Goal: Transaction & Acquisition: Purchase product/service

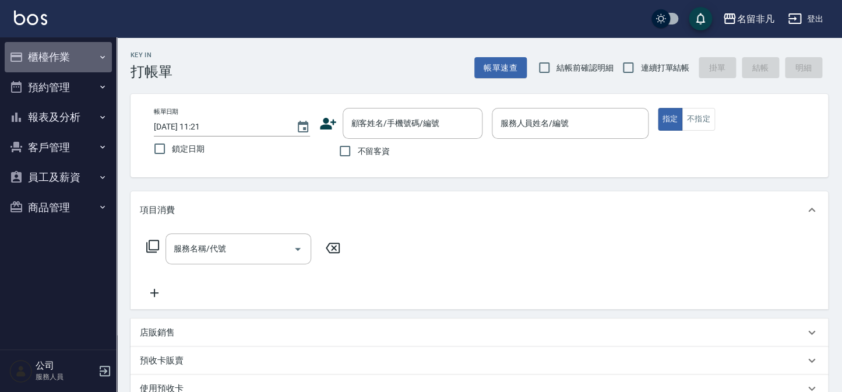
click at [95, 59] on button "櫃檯作業" at bounding box center [58, 57] width 107 height 30
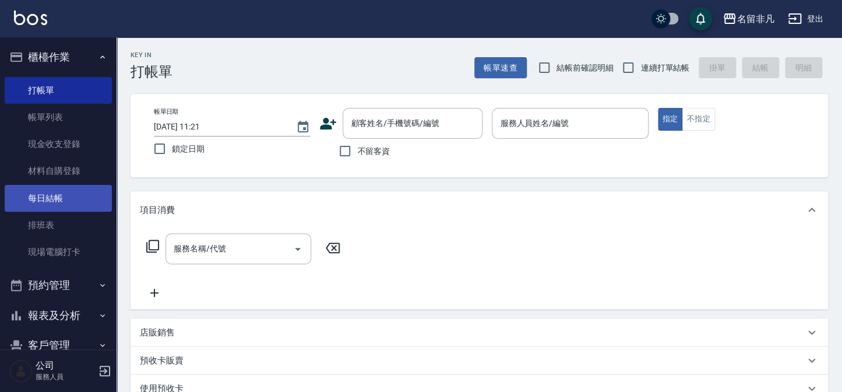
click at [84, 202] on link "每日結帳" at bounding box center [58, 198] width 107 height 27
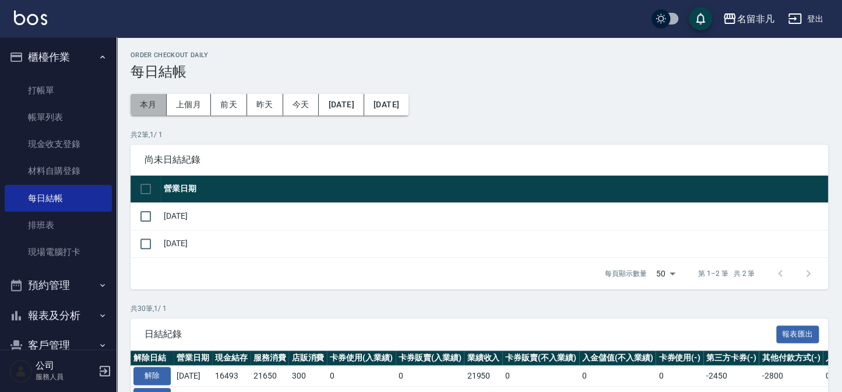
click at [143, 107] on button "本月" at bounding box center [149, 105] width 36 height 22
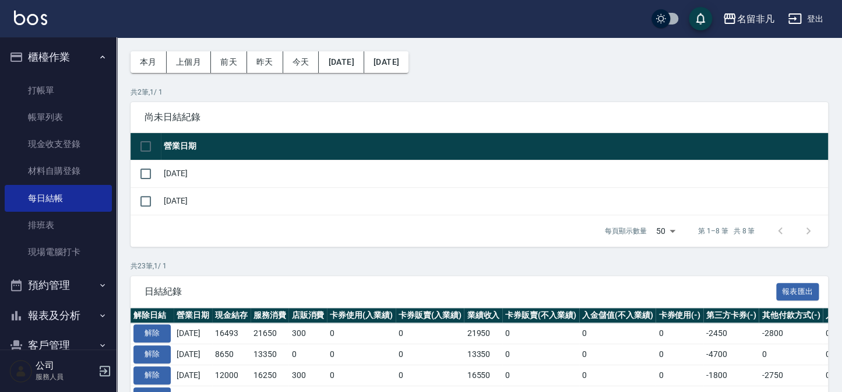
scroll to position [105, 0]
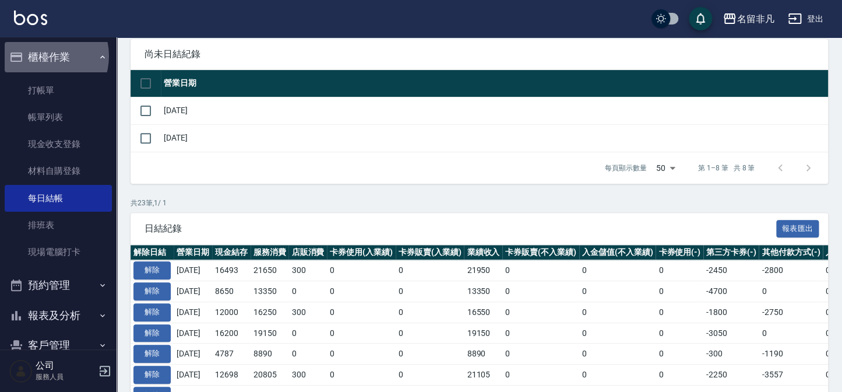
click at [44, 56] on button "櫃檯作業" at bounding box center [58, 57] width 107 height 30
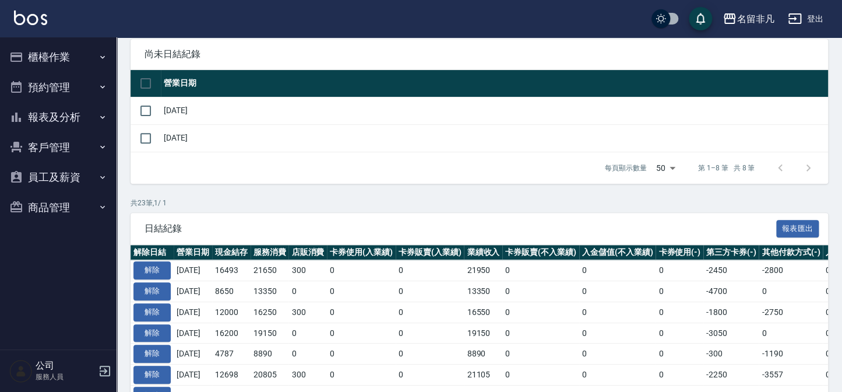
click at [54, 52] on button "櫃檯作業" at bounding box center [58, 57] width 107 height 30
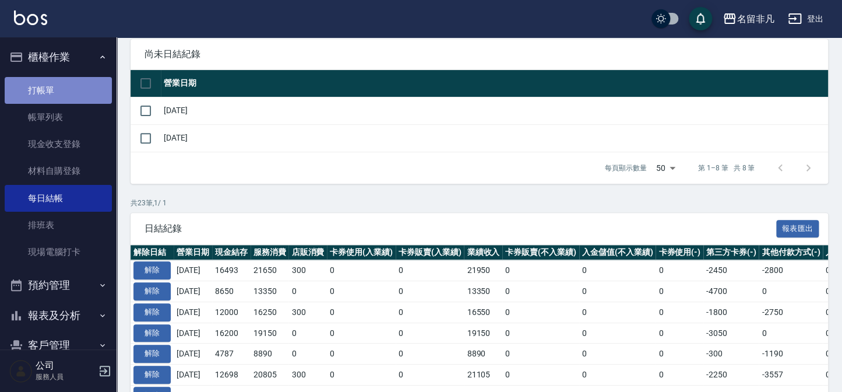
click at [58, 83] on link "打帳單" at bounding box center [58, 90] width 107 height 27
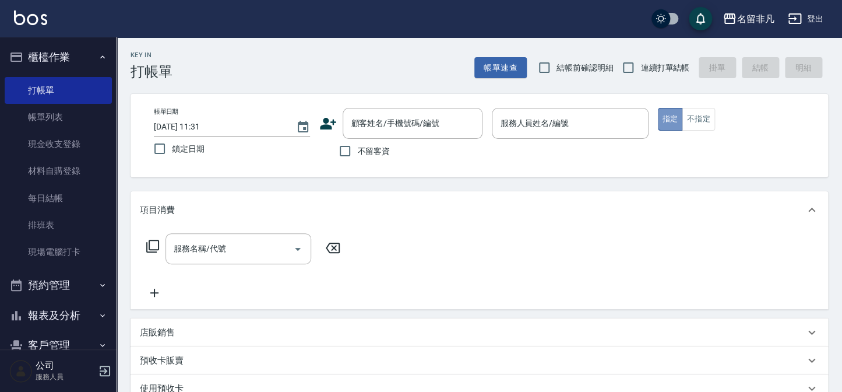
drag, startPoint x: 665, startPoint y: 118, endPoint x: 650, endPoint y: 121, distance: 15.5
click at [661, 118] on button "指定" at bounding box center [670, 119] width 25 height 23
click at [548, 121] on div "服務人員姓名/編號 服務人員姓名/編號" at bounding box center [570, 123] width 156 height 31
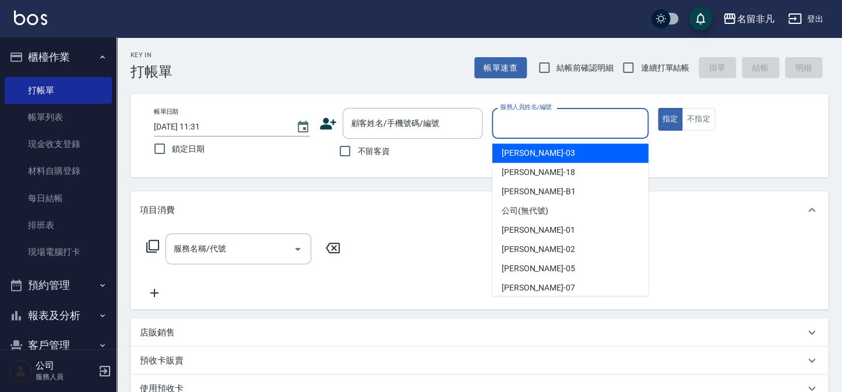
click at [561, 151] on div "[PERSON_NAME] -03" at bounding box center [570, 152] width 156 height 19
type input "[PERSON_NAME]-03"
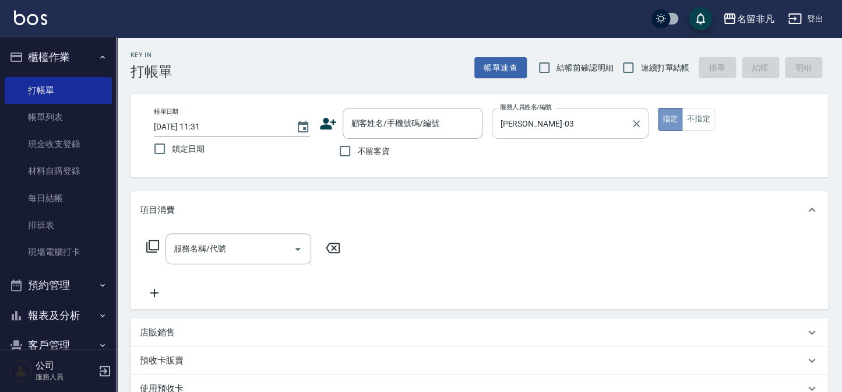
drag, startPoint x: 668, startPoint y: 117, endPoint x: 644, endPoint y: 118, distance: 24.0
click at [665, 118] on button "指定" at bounding box center [670, 119] width 25 height 23
drag, startPoint x: 341, startPoint y: 150, endPoint x: 336, endPoint y: 151, distance: 5.9
click at [338, 150] on input "不留客資" at bounding box center [345, 151] width 24 height 24
checkbox input "true"
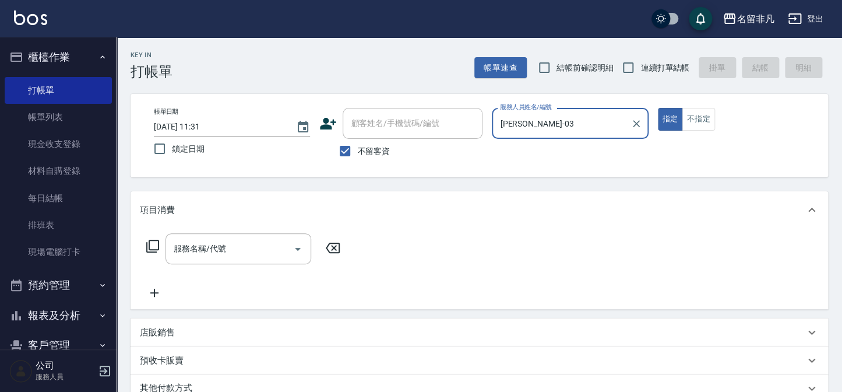
click at [151, 240] on icon at bounding box center [153, 246] width 14 height 14
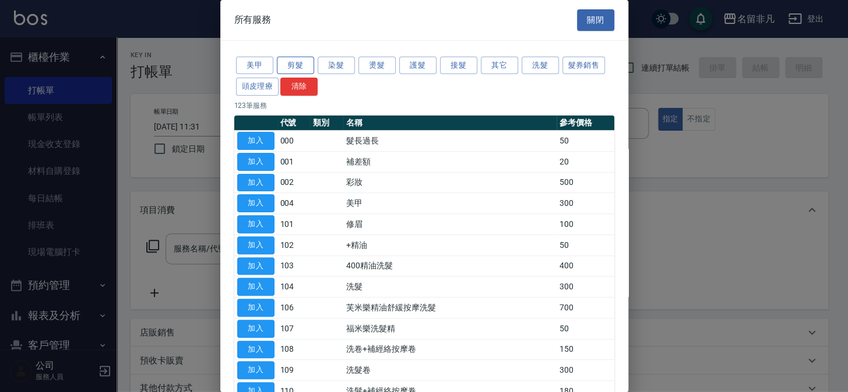
drag, startPoint x: 291, startPoint y: 64, endPoint x: 281, endPoint y: 71, distance: 11.7
click at [291, 64] on button "剪髮" at bounding box center [295, 66] width 37 height 18
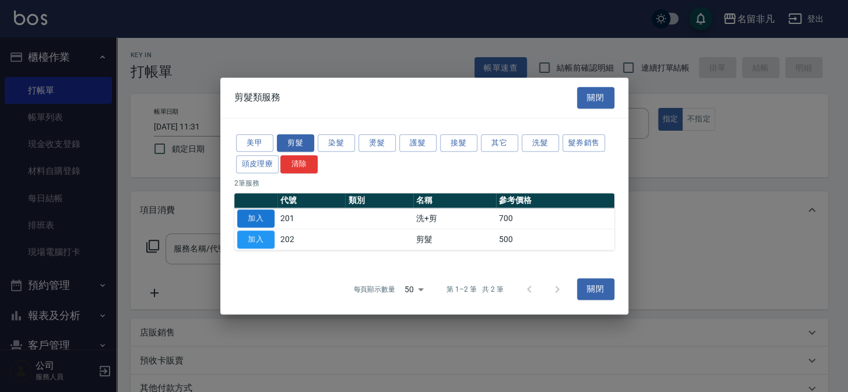
click at [266, 213] on button "加入" at bounding box center [255, 218] width 37 height 18
type input "洗+剪(201)"
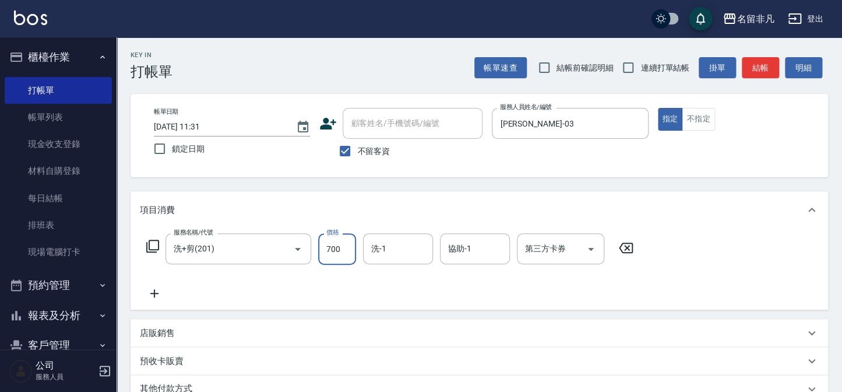
click at [332, 245] on input "700" at bounding box center [337, 248] width 38 height 31
drag, startPoint x: 670, startPoint y: 117, endPoint x: 454, endPoint y: 178, distance: 224.3
click at [629, 139] on div "帳單日期 [DATE] 11:31 鎖定日期 顧客姓名/手機號碼/編號 顧客姓名/手機號碼/編號 不留客資 服務人員姓名/編號 [PERSON_NAME]-0…" at bounding box center [479, 135] width 669 height 55
click at [332, 247] on input "0" at bounding box center [337, 248] width 38 height 31
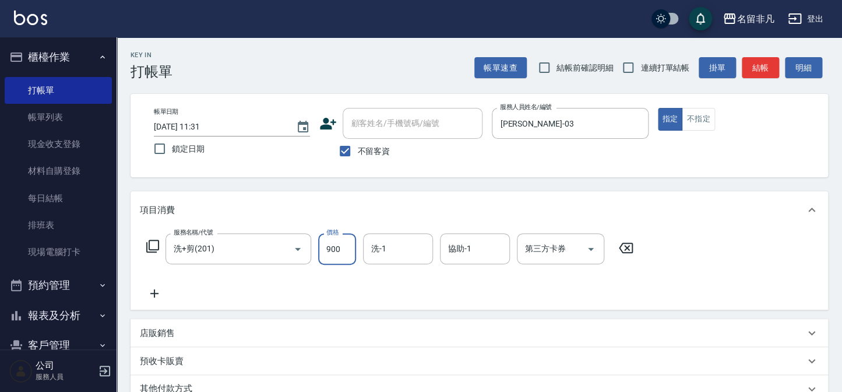
type input "900"
click at [150, 297] on icon at bounding box center [154, 293] width 29 height 14
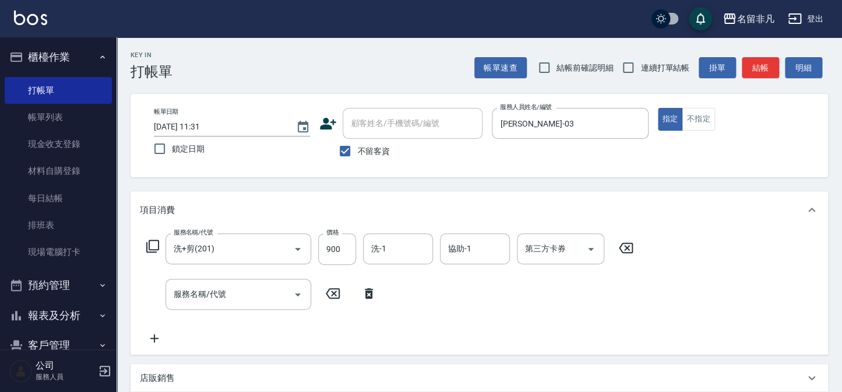
click at [155, 242] on icon at bounding box center [153, 246] width 14 height 14
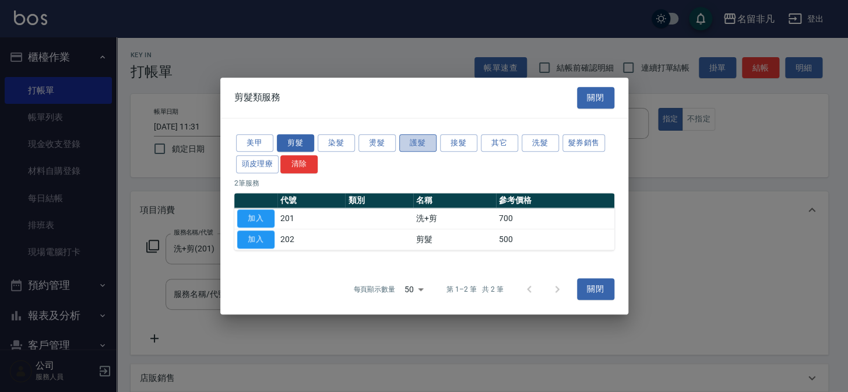
click at [429, 142] on button "護髮" at bounding box center [417, 143] width 37 height 18
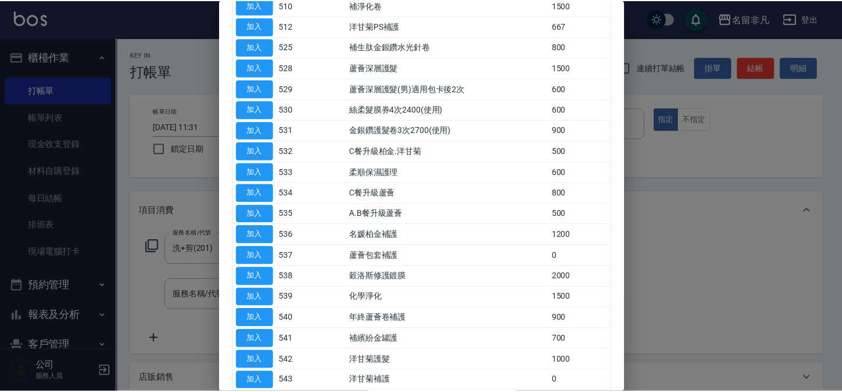
scroll to position [318, 0]
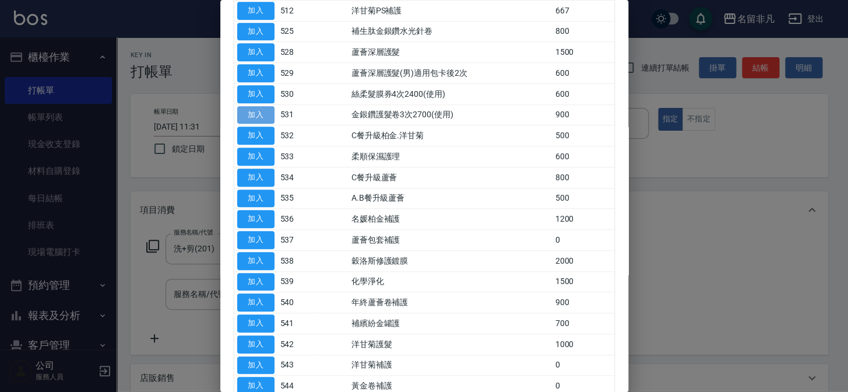
click at [256, 110] on button "加入" at bounding box center [255, 115] width 37 height 18
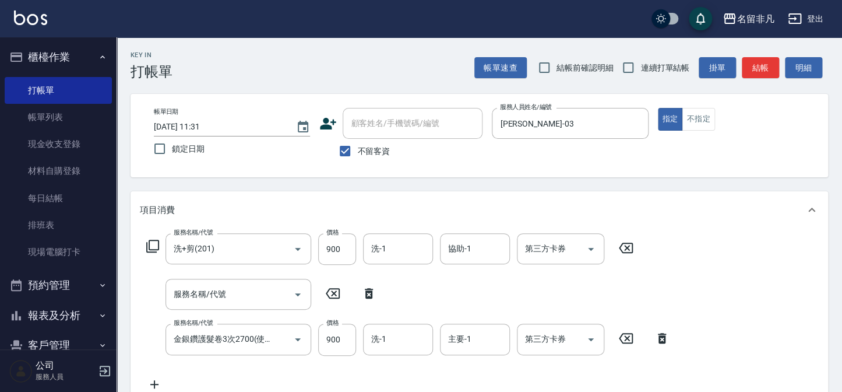
click at [370, 290] on icon at bounding box center [368, 293] width 29 height 14
type input "金銀鑽護髮卷3次2700(使用)(531)"
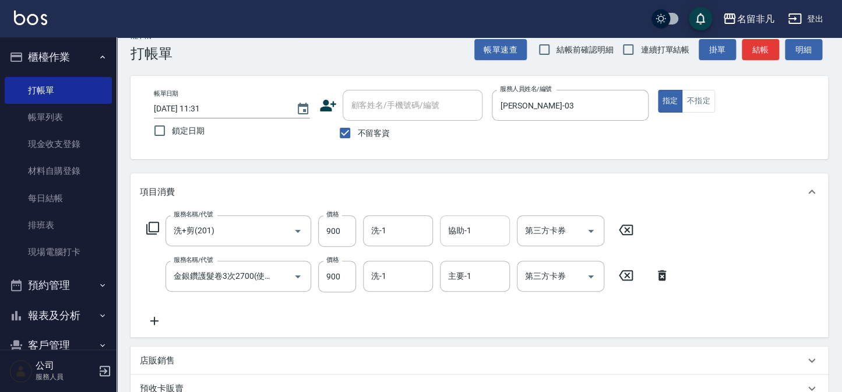
scroll to position [2, 0]
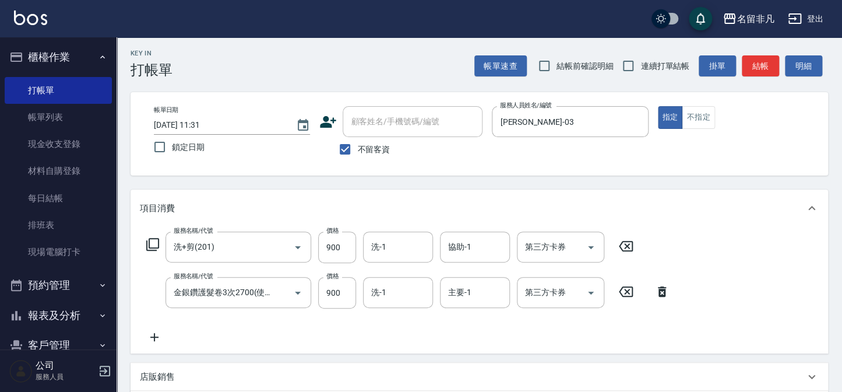
click at [530, 291] on div "第三方卡券 第三方卡券" at bounding box center [560, 292] width 87 height 31
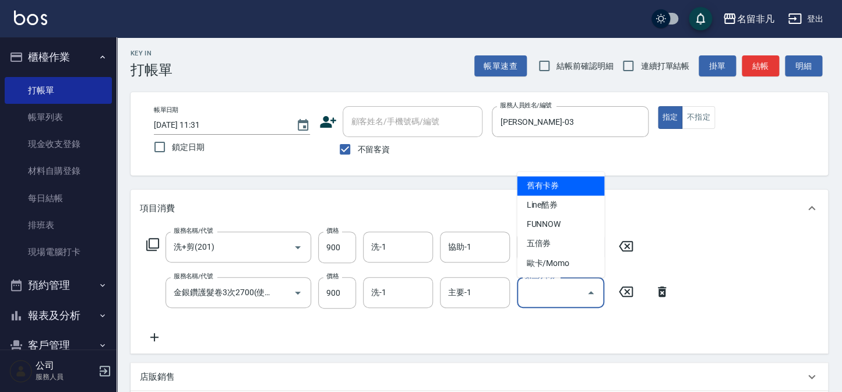
click at [568, 186] on span "舊有卡券" at bounding box center [560, 185] width 87 height 19
type input "舊有卡券"
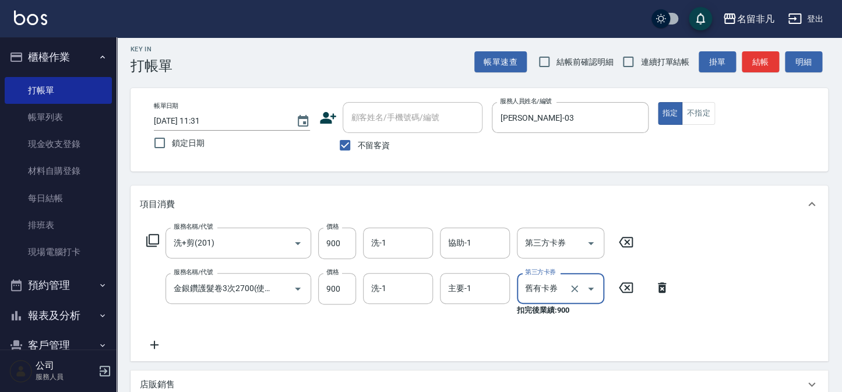
scroll to position [0, 0]
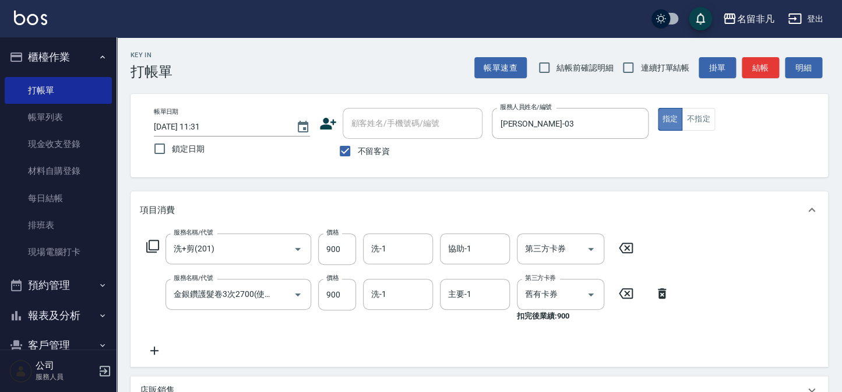
click at [666, 116] on button "指定" at bounding box center [670, 119] width 25 height 23
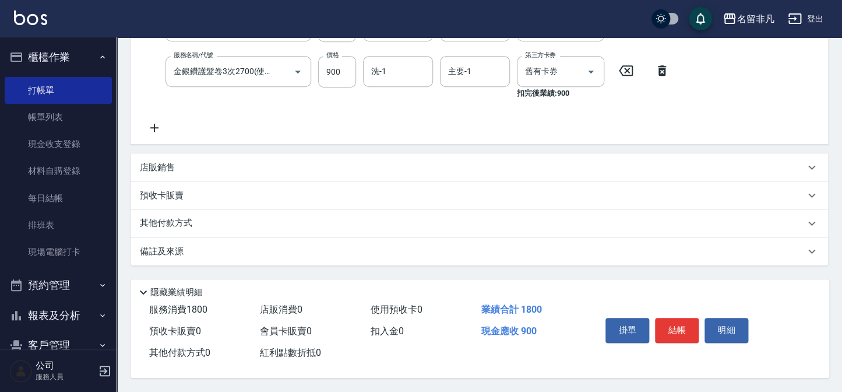
scroll to position [225, 0]
click at [666, 321] on button "結帳" at bounding box center [677, 330] width 44 height 24
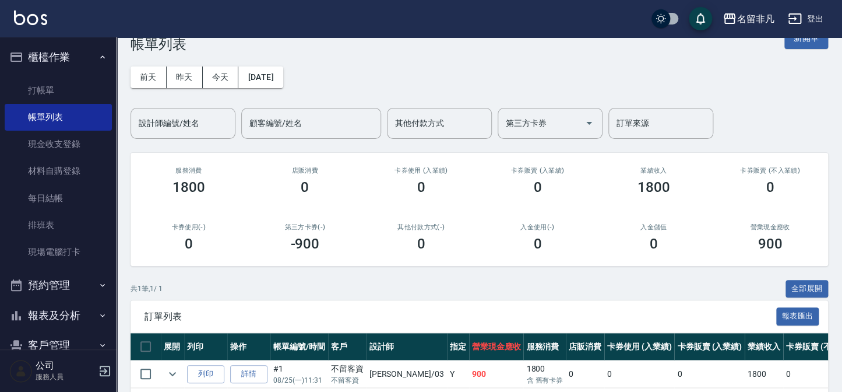
scroll to position [52, 0]
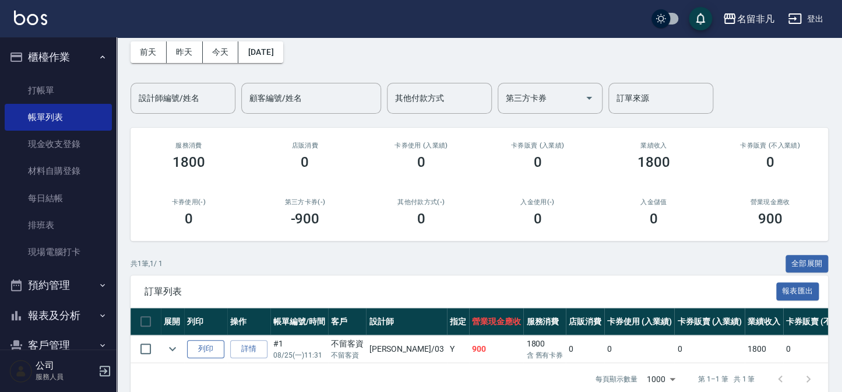
click at [210, 347] on button "列印" at bounding box center [205, 349] width 37 height 18
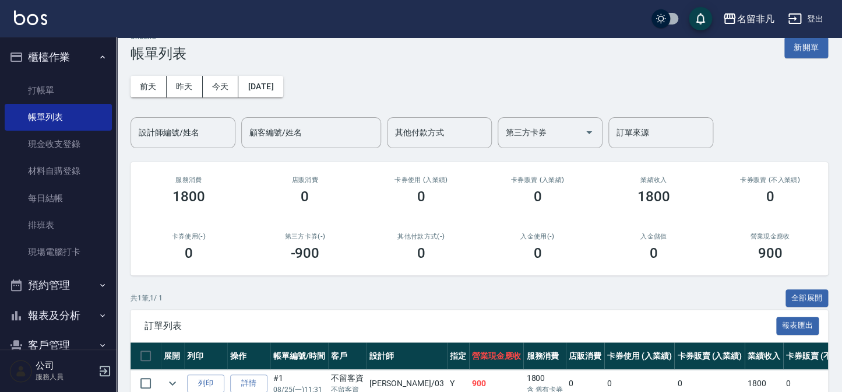
scroll to position [0, 0]
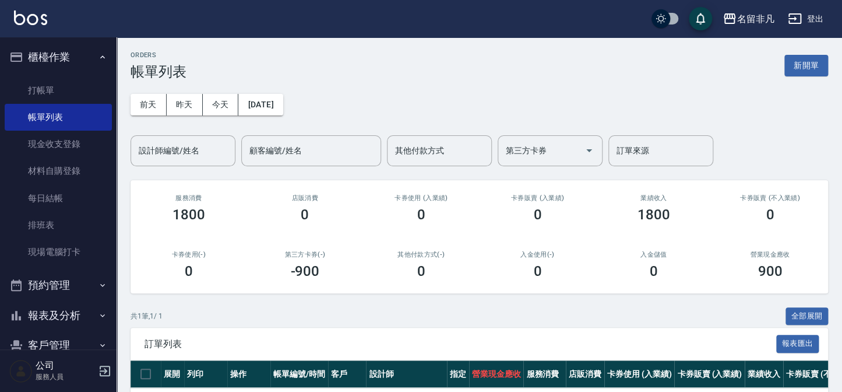
drag, startPoint x: 820, startPoint y: 71, endPoint x: 780, endPoint y: 79, distance: 40.5
click at [820, 71] on button "新開單" at bounding box center [806, 66] width 44 height 22
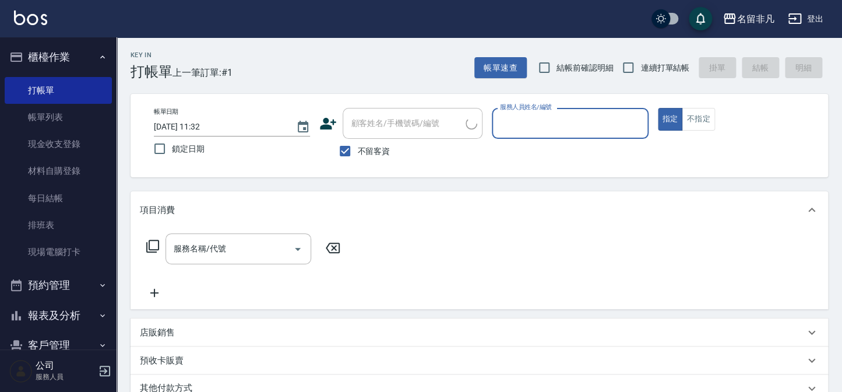
click at [586, 117] on input "服務人員姓名/編號" at bounding box center [570, 123] width 146 height 20
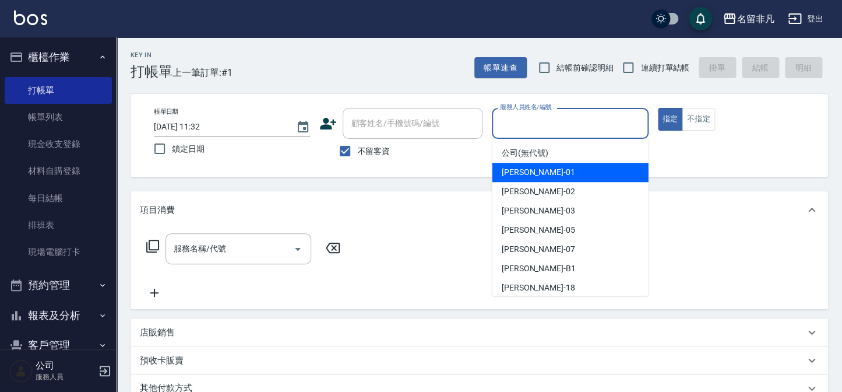
drag, startPoint x: 563, startPoint y: 175, endPoint x: 461, endPoint y: 211, distance: 108.2
click at [563, 175] on div "[PERSON_NAME] -01" at bounding box center [570, 172] width 156 height 19
type input "[PERSON_NAME]-01"
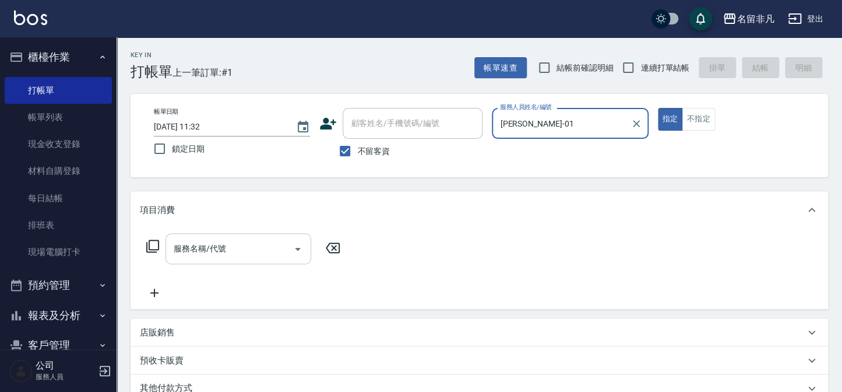
click at [228, 239] on input "服務名稱/代號" at bounding box center [230, 248] width 118 height 20
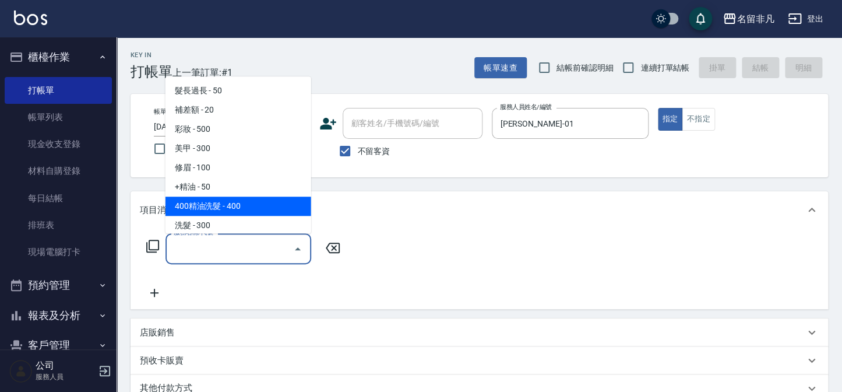
click at [240, 195] on span "+精油 - 50" at bounding box center [238, 186] width 146 height 19
type input "+精油(102)"
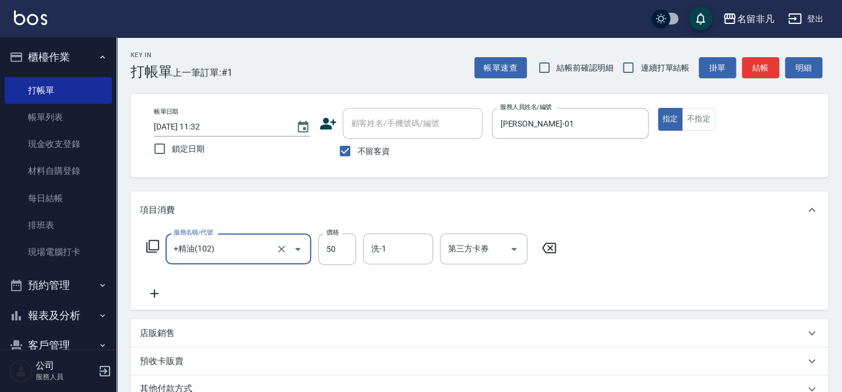
click at [275, 250] on button "Clear" at bounding box center [281, 249] width 16 height 16
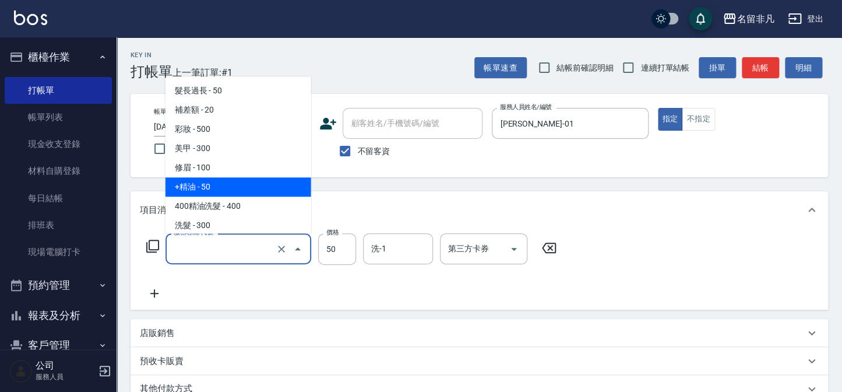
click at [258, 252] on input "服務名稱/代號" at bounding box center [222, 248] width 103 height 20
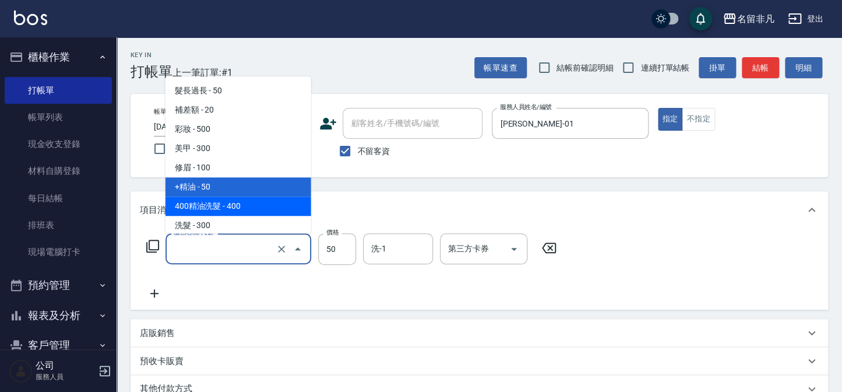
click at [255, 205] on span "400精油洗髮 - 400" at bounding box center [238, 205] width 146 height 19
type input "400精油洗髮(103)"
type input "400"
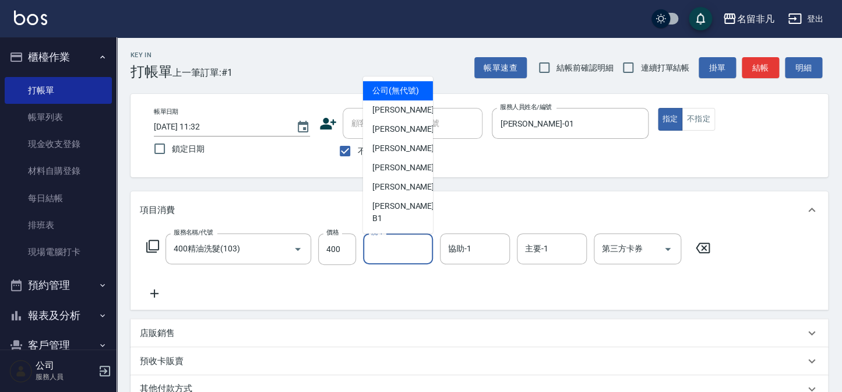
click at [378, 254] on input "洗-1" at bounding box center [397, 248] width 59 height 20
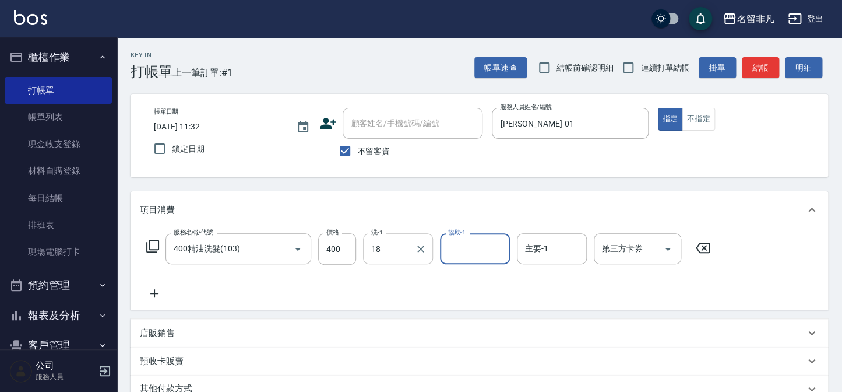
type input "[PERSON_NAME]-18"
type input "18."
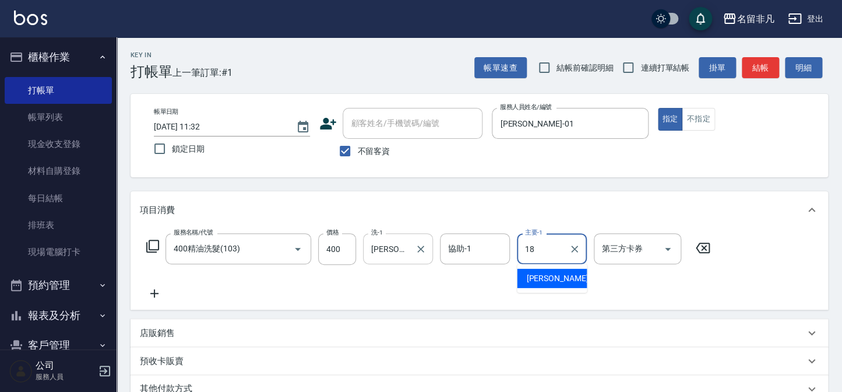
type input "[PERSON_NAME]-18"
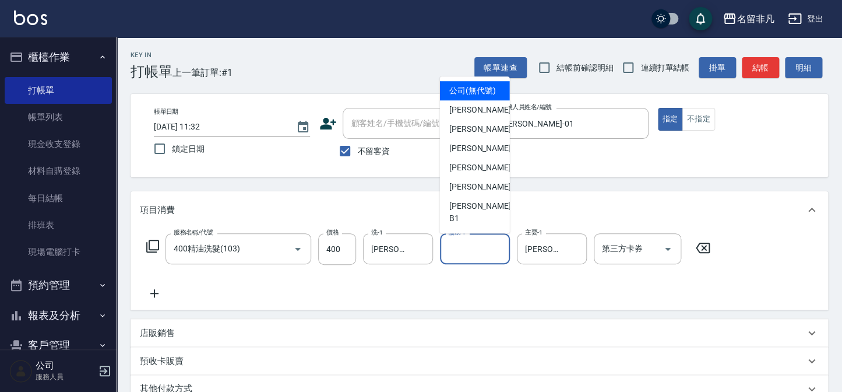
click at [466, 252] on div "協助-1 協助-1" at bounding box center [475, 248] width 70 height 31
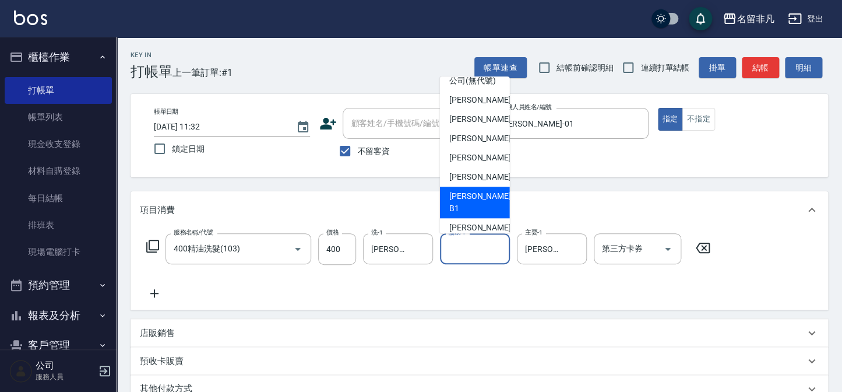
scroll to position [18, 0]
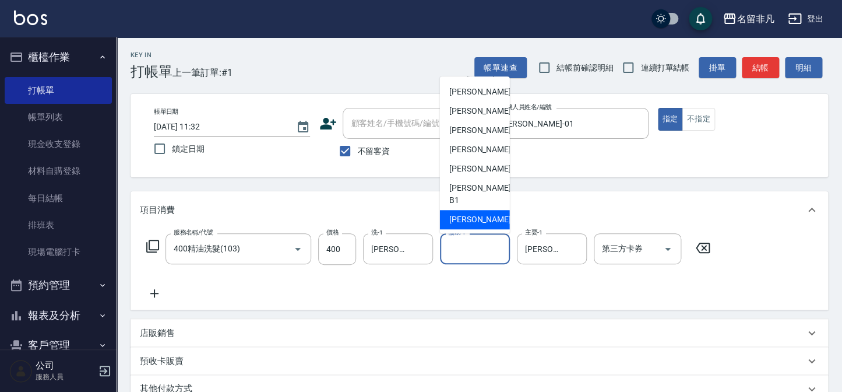
click at [466, 221] on span "[PERSON_NAME]-18" at bounding box center [485, 219] width 73 height 12
type input "[PERSON_NAME]-18"
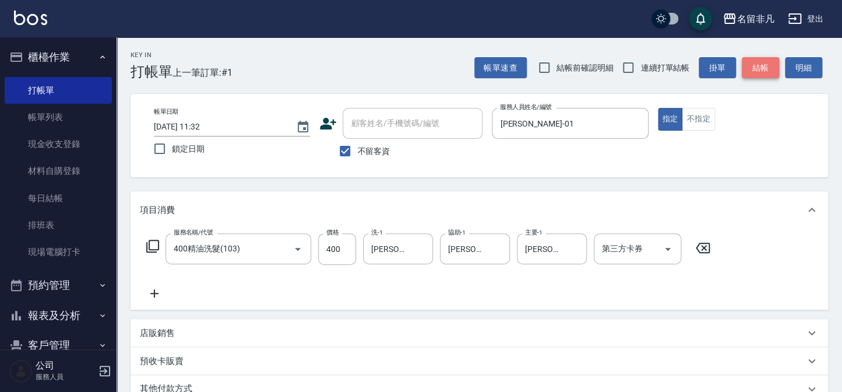
click at [748, 67] on button "結帳" at bounding box center [760, 68] width 37 height 22
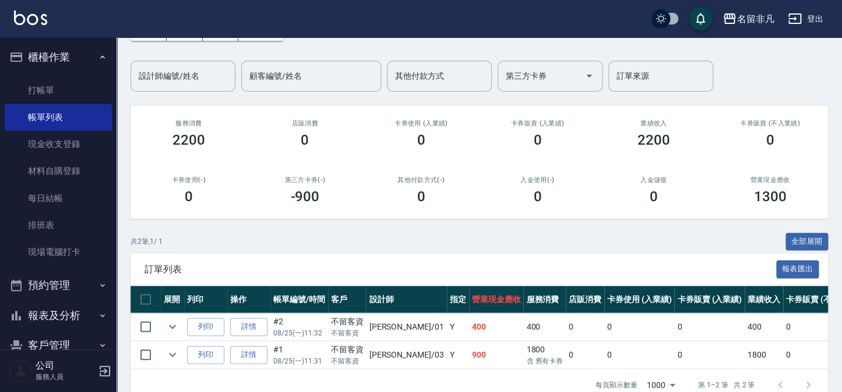
scroll to position [105, 0]
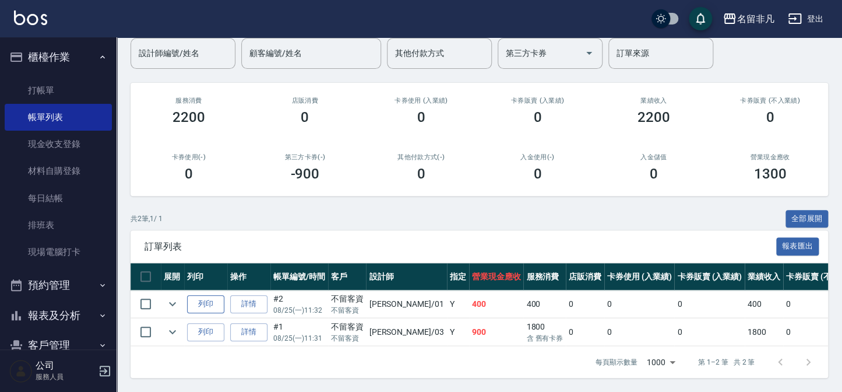
click at [217, 297] on button "列印" at bounding box center [205, 304] width 37 height 18
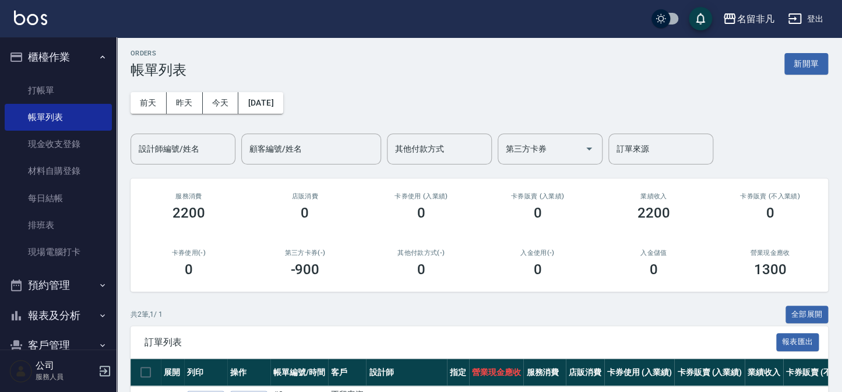
scroll to position [0, 0]
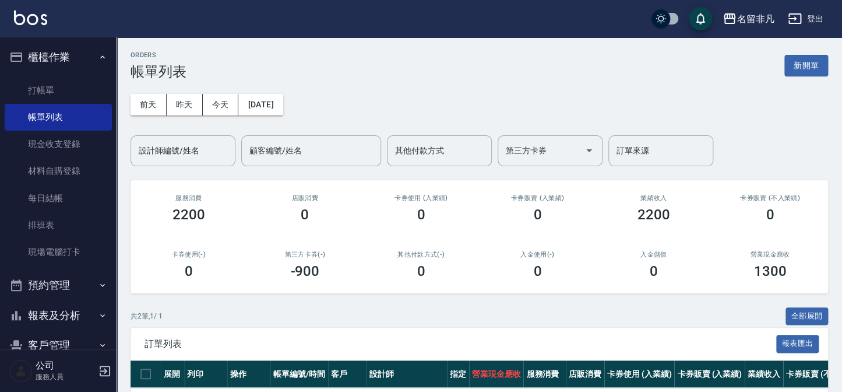
click at [799, 66] on button "新開單" at bounding box center [806, 66] width 44 height 22
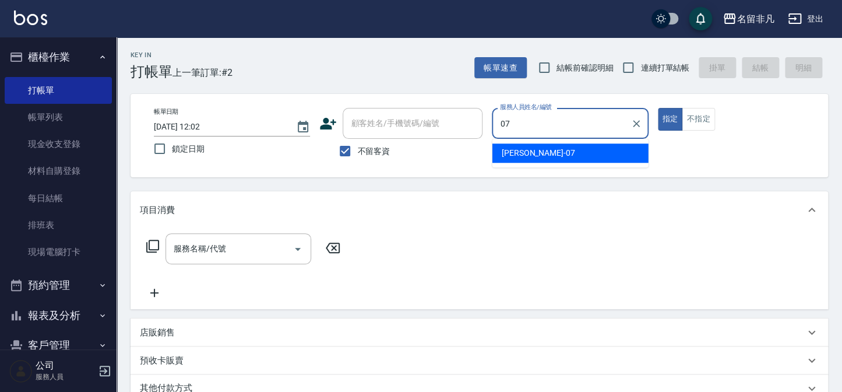
type input "[PERSON_NAME]-07"
type button "true"
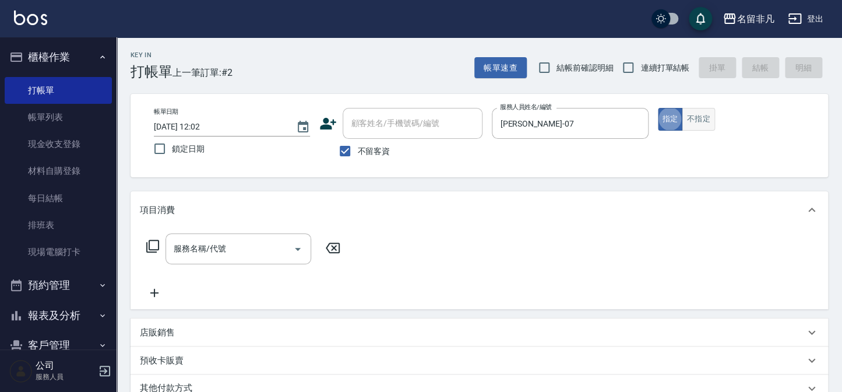
click at [701, 112] on button "不指定" at bounding box center [698, 119] width 33 height 23
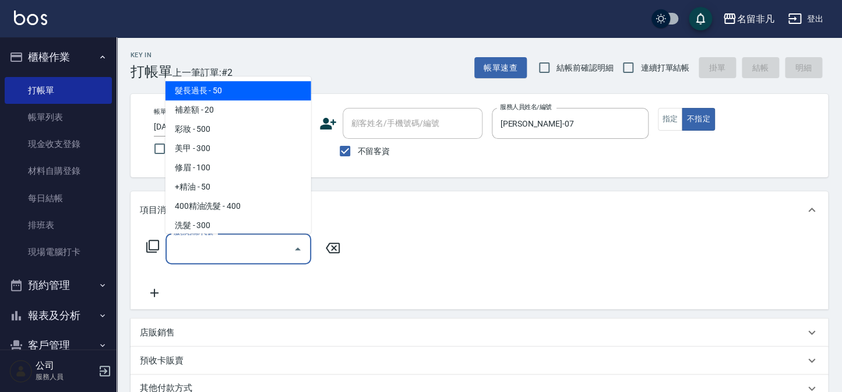
click at [250, 250] on input "服務名稱/代號" at bounding box center [230, 248] width 118 height 20
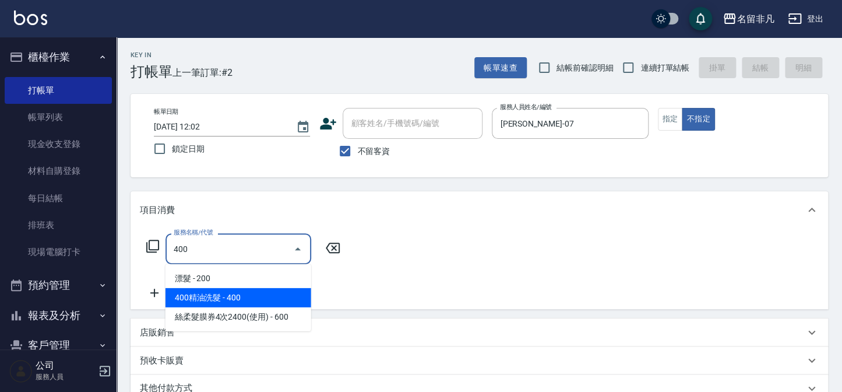
click at [261, 291] on span "400精油洗髮 - 400" at bounding box center [238, 297] width 146 height 19
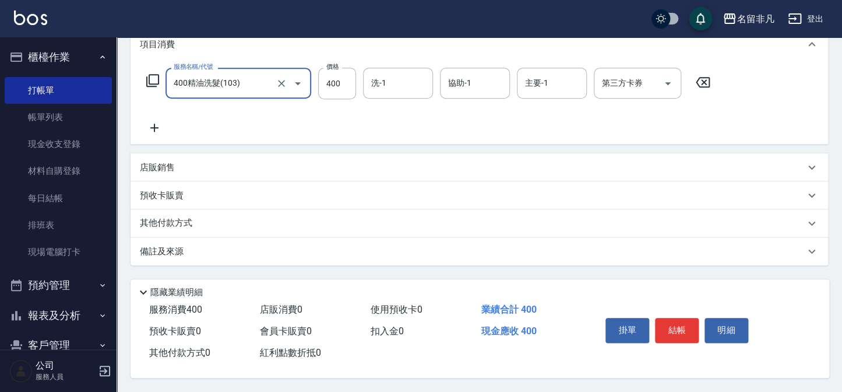
scroll to position [168, 0]
type input "400精油洗髮(103)"
click at [682, 321] on button "結帳" at bounding box center [677, 330] width 44 height 24
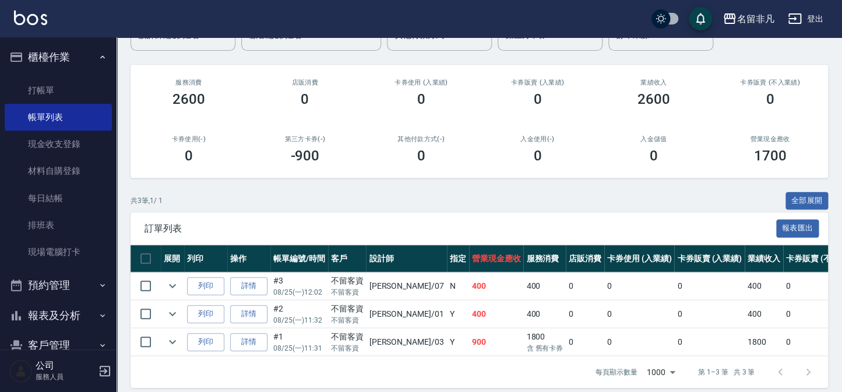
scroll to position [133, 0]
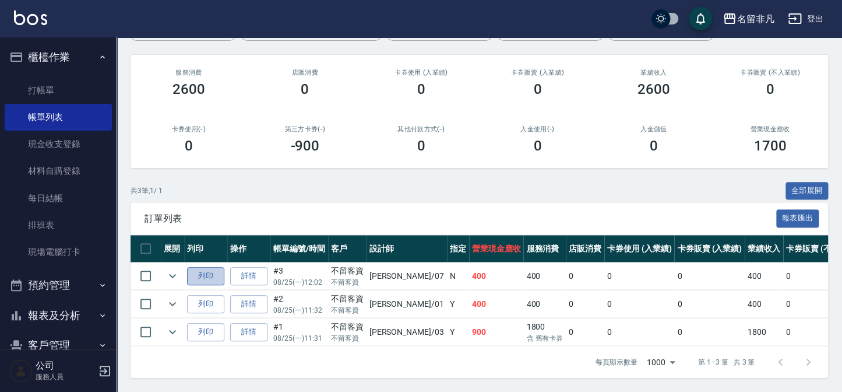
click at [214, 268] on button "列印" at bounding box center [205, 276] width 37 height 18
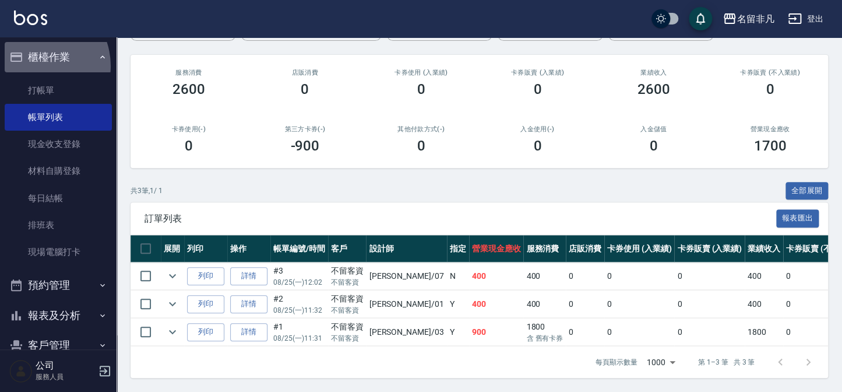
click at [35, 66] on button "櫃檯作業" at bounding box center [58, 57] width 107 height 30
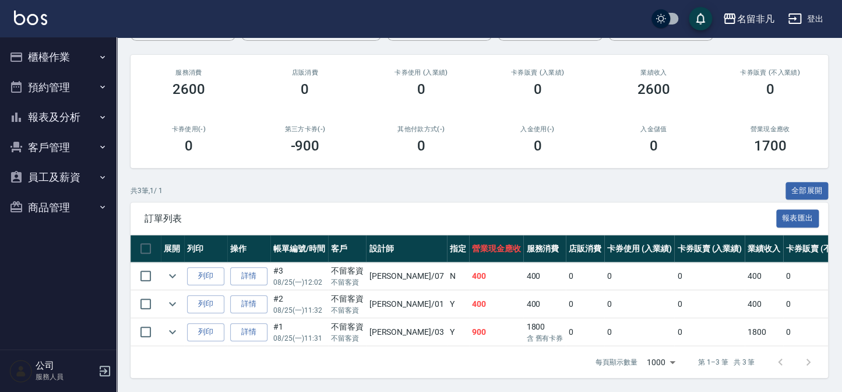
click at [42, 111] on button "報表及分析" at bounding box center [58, 117] width 107 height 30
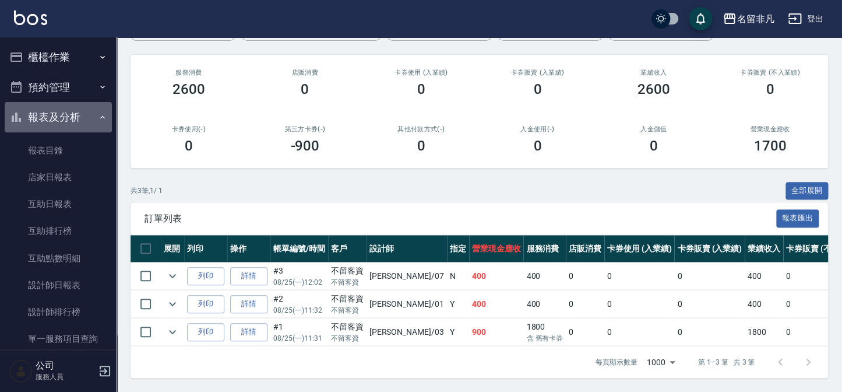
click at [98, 112] on icon "button" at bounding box center [102, 116] width 9 height 9
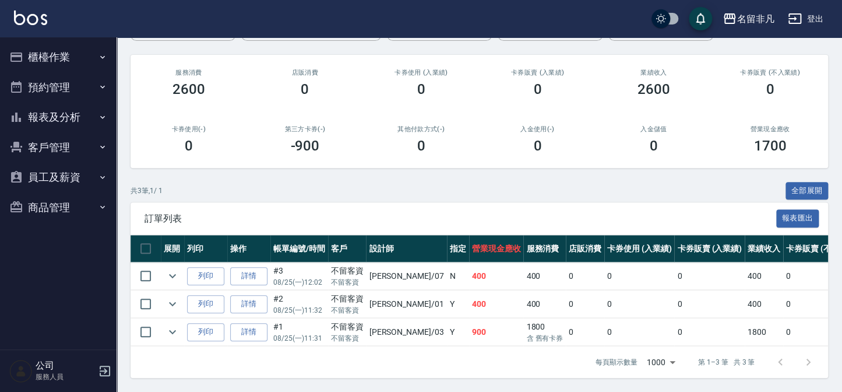
click at [65, 53] on button "櫃檯作業" at bounding box center [58, 57] width 107 height 30
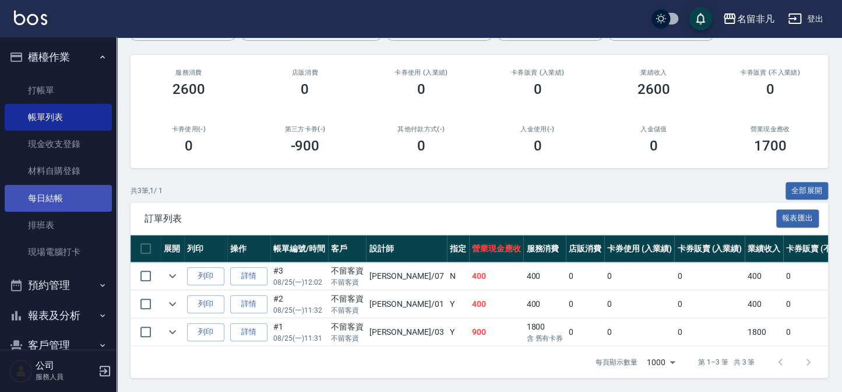
drag, startPoint x: 78, startPoint y: 201, endPoint x: 87, endPoint y: 198, distance: 10.0
click at [79, 202] on link "每日結帳" at bounding box center [58, 198] width 107 height 27
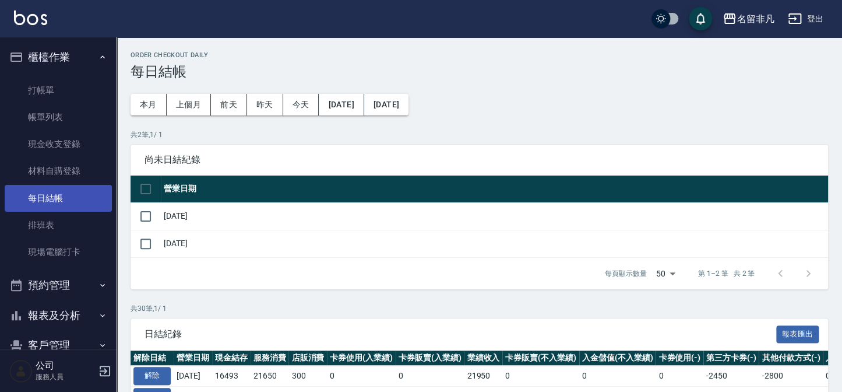
click at [87, 198] on link "每日結帳" at bounding box center [58, 198] width 107 height 27
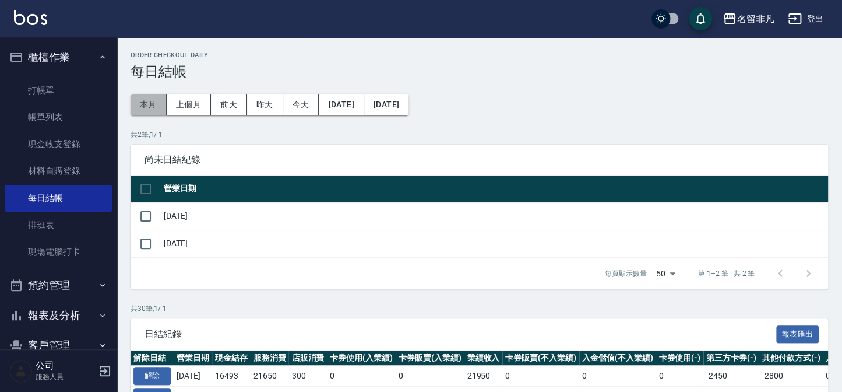
click at [151, 107] on button "本月" at bounding box center [149, 105] width 36 height 22
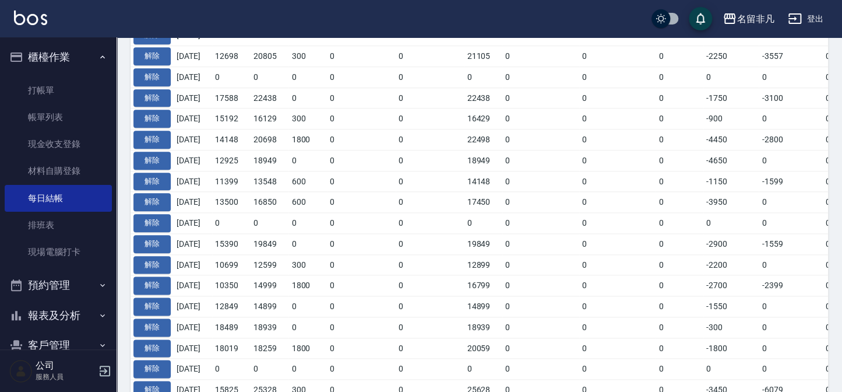
scroll to position [519, 0]
